Goal: Information Seeking & Learning: Learn about a topic

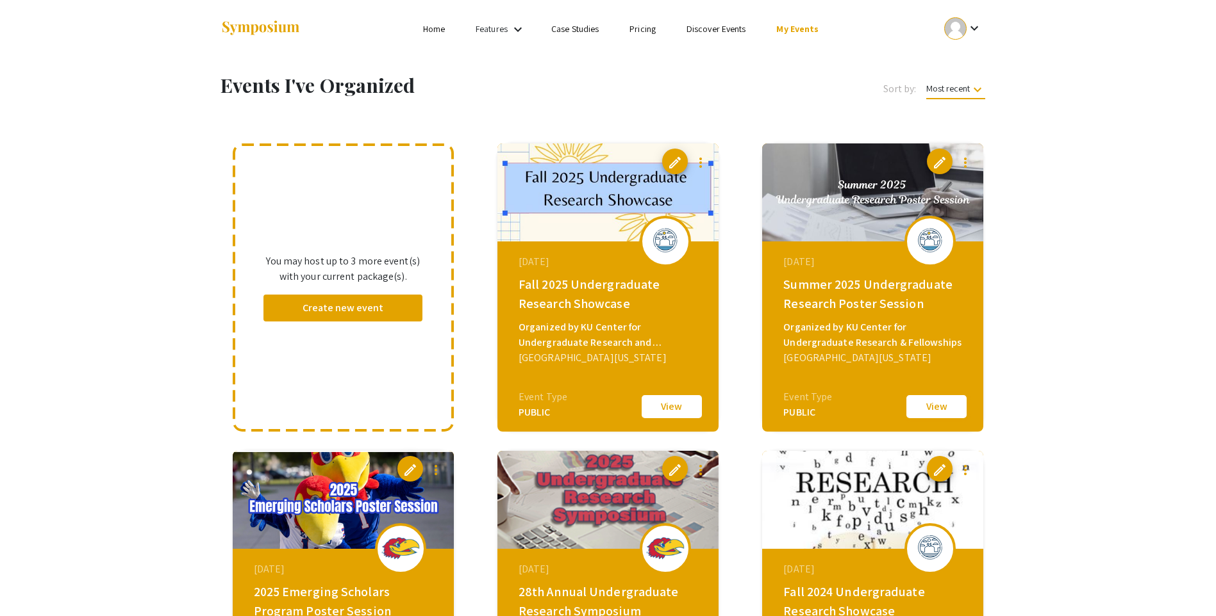
click at [932, 405] on button "View" at bounding box center [936, 406] width 64 height 27
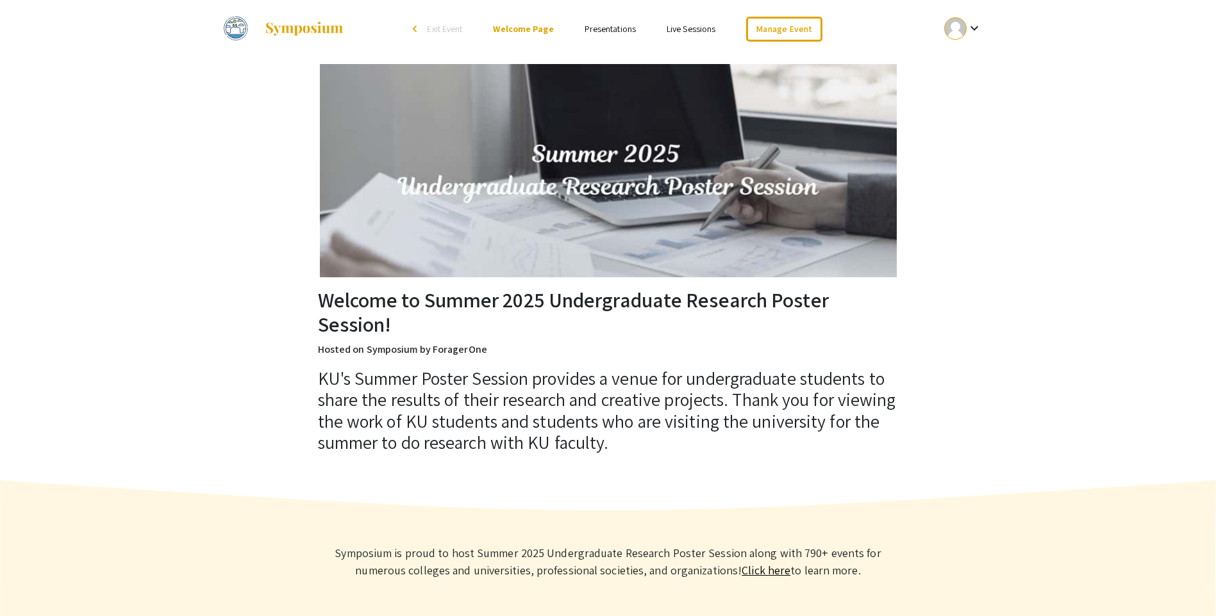
click at [601, 30] on link "Presentations" at bounding box center [609, 29] width 51 height 12
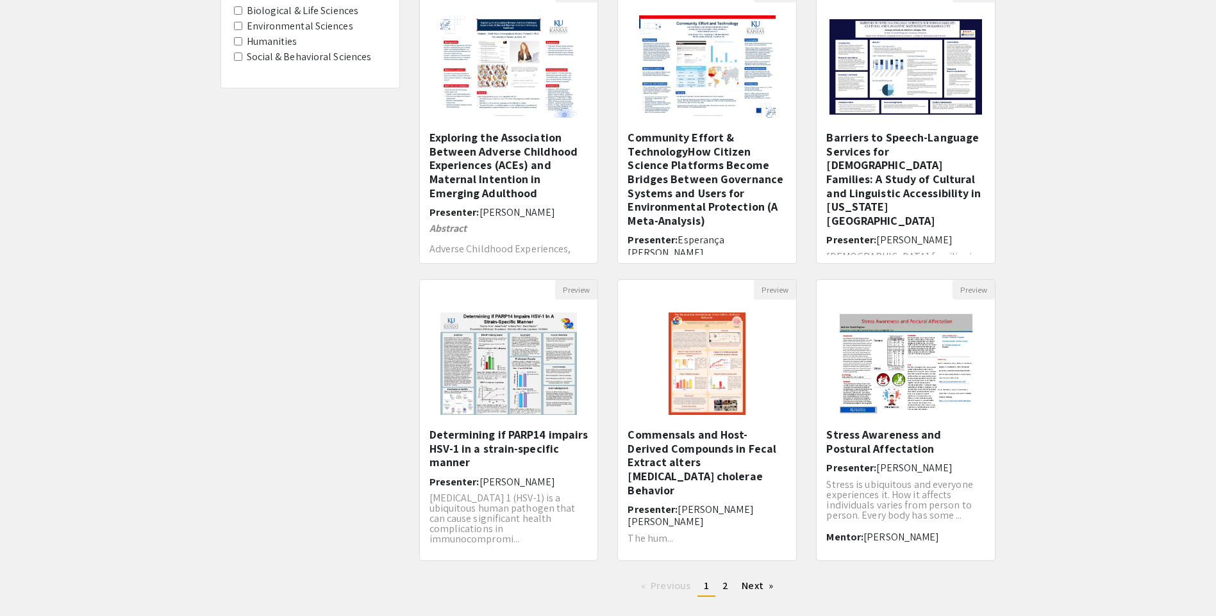
scroll to position [156, 0]
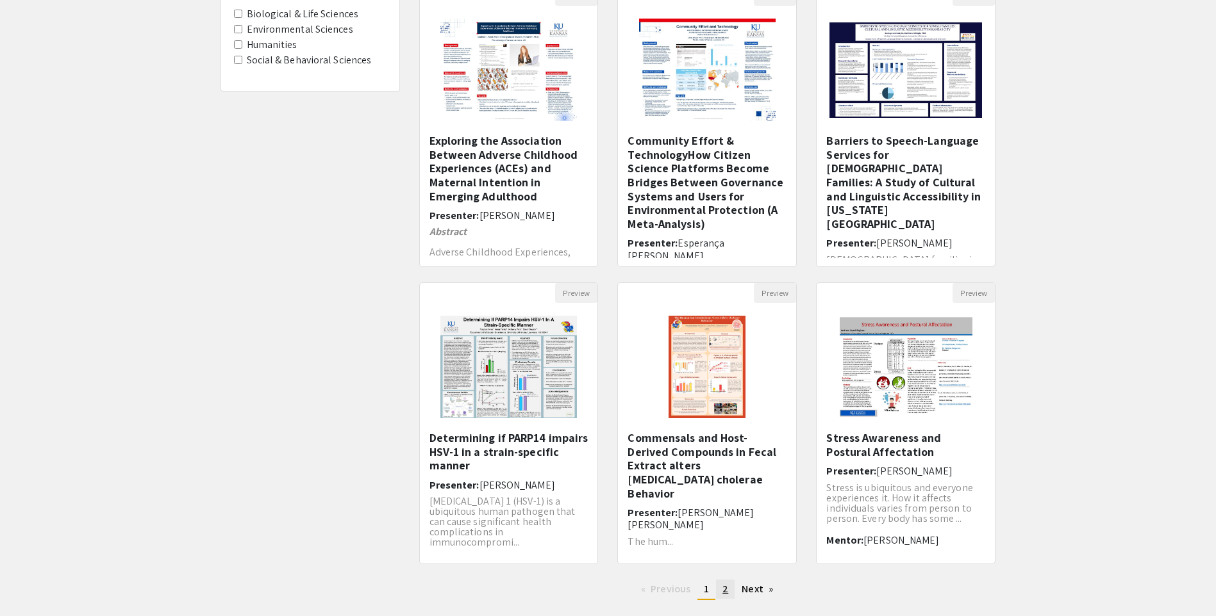
click at [724, 589] on span "2" at bounding box center [725, 589] width 6 height 13
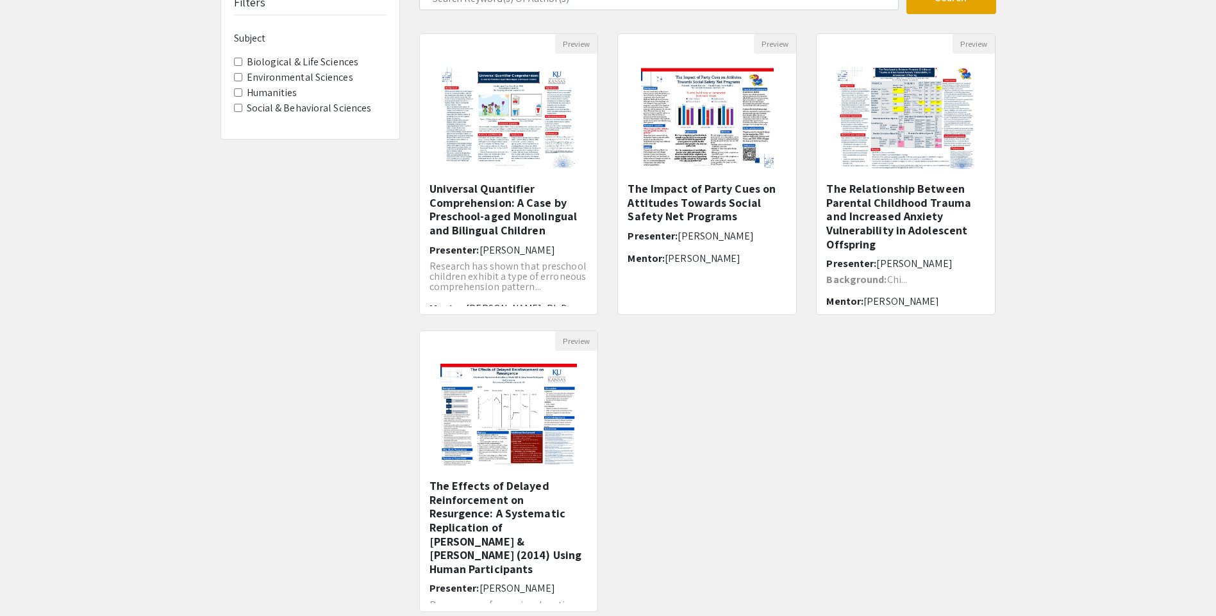
scroll to position [108, 0]
click at [545, 274] on span "Research has shown that preschool children exhibit a type of erroneous comprehe…" at bounding box center [507, 276] width 157 height 34
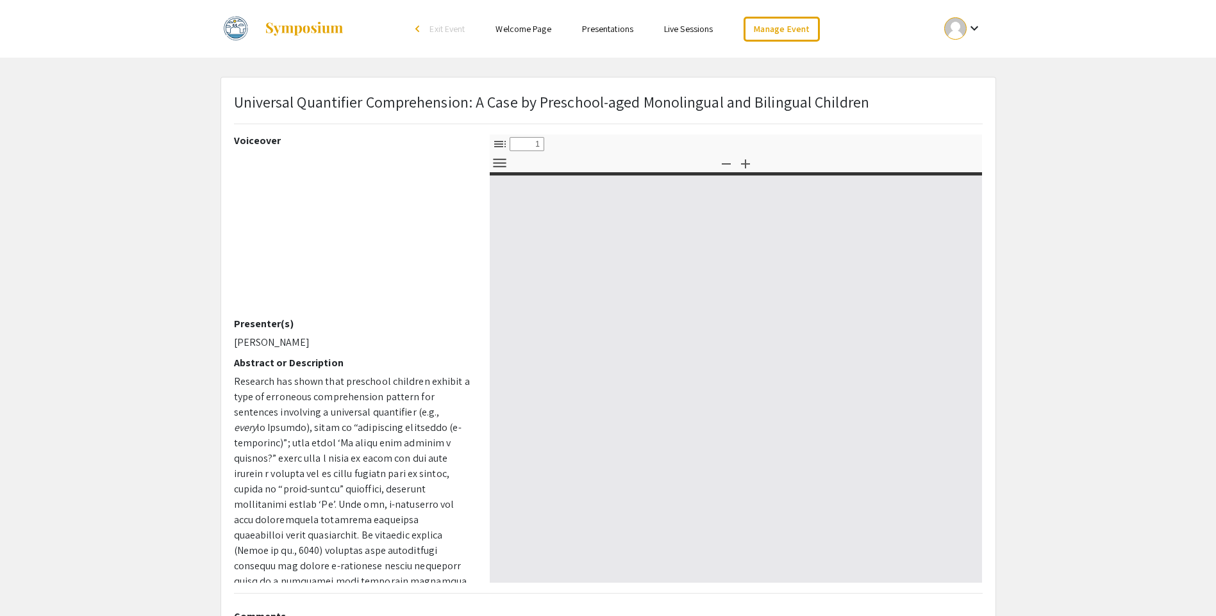
select select "custom"
type input "0"
select select "custom"
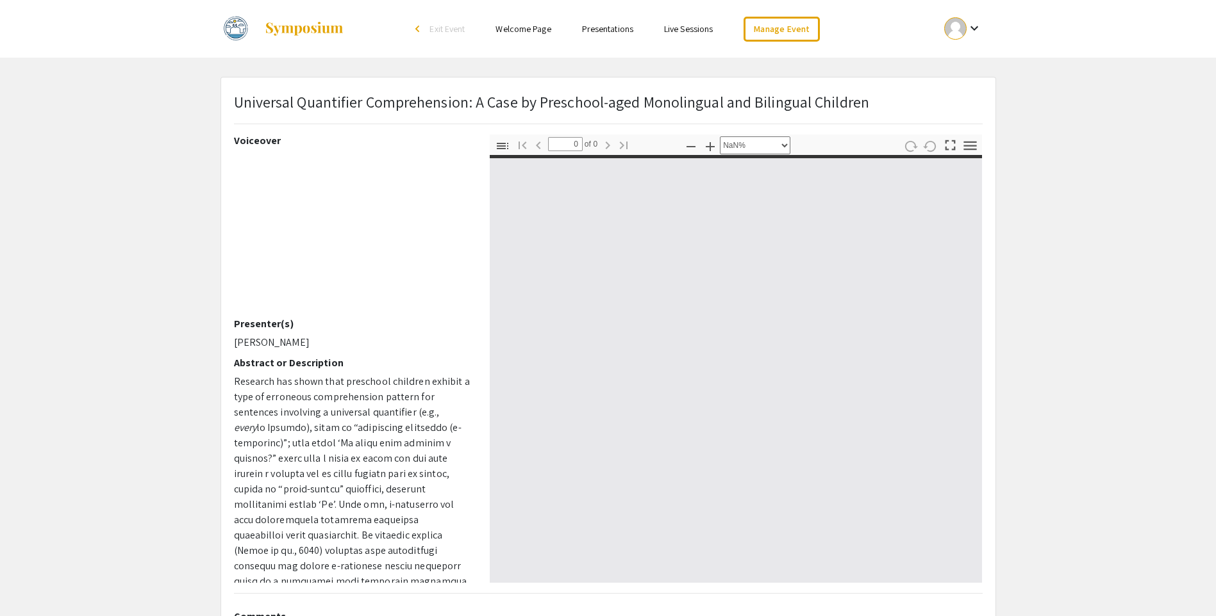
type input "1"
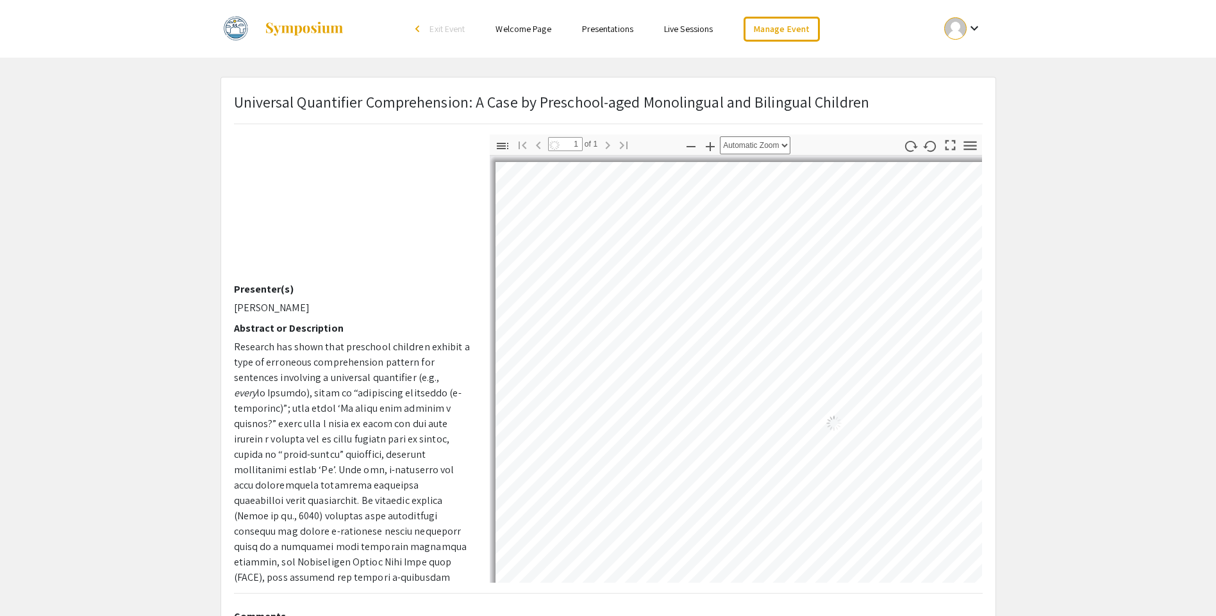
select select "auto"
